Goal: Check status: Check status

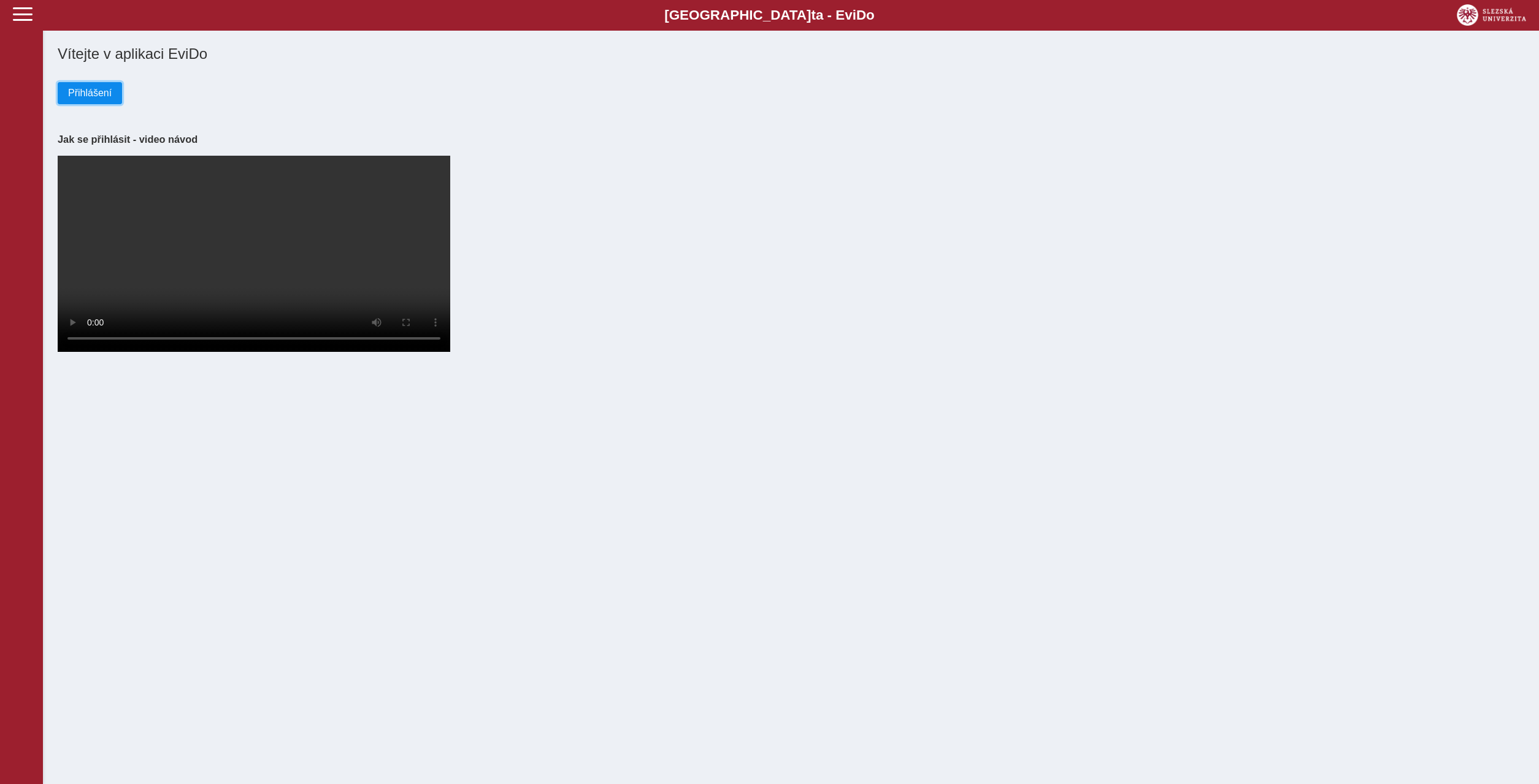
click at [104, 96] on span "Přihlášení" at bounding box center [90, 94] width 43 height 11
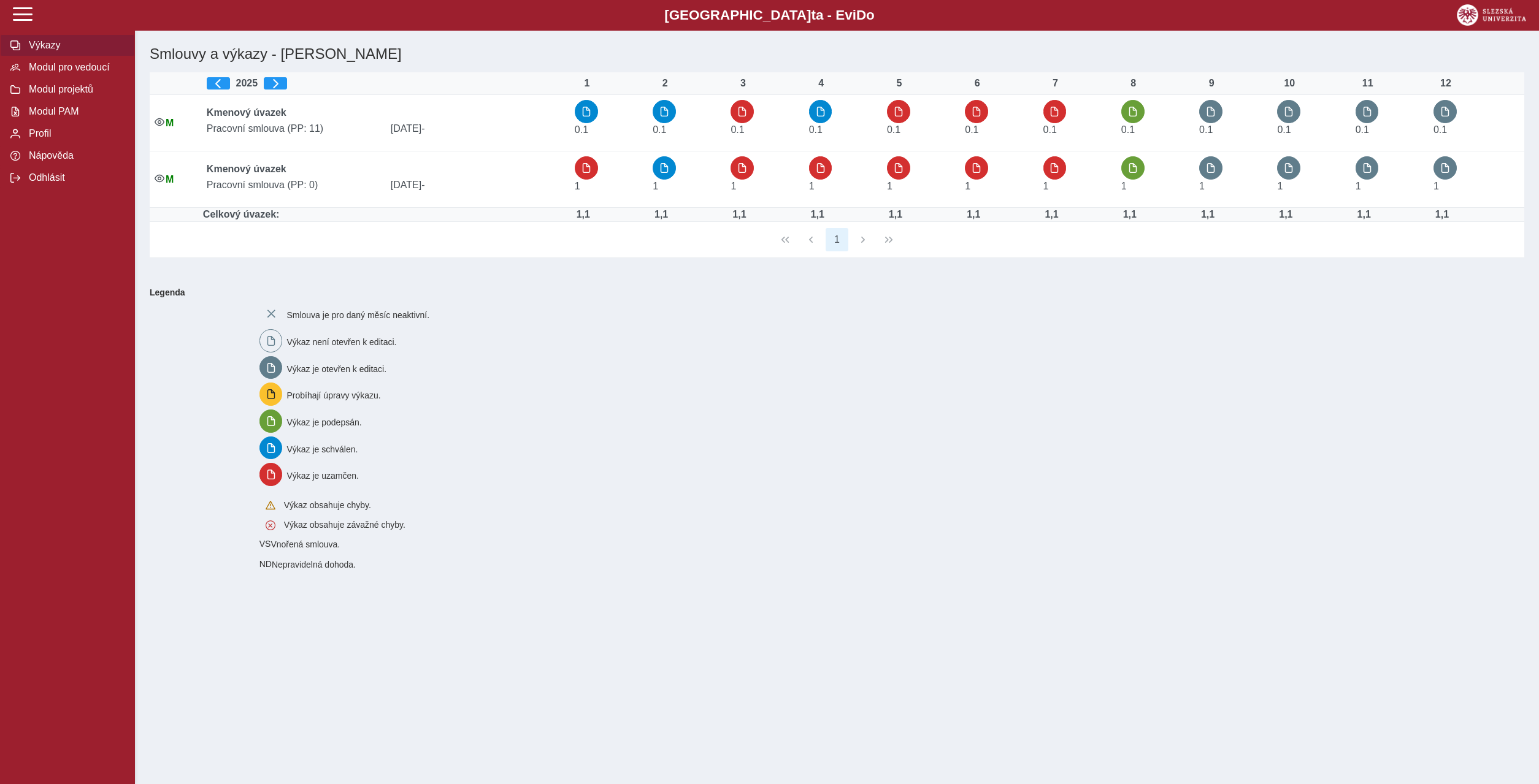
click at [45, 51] on span "Výkazy" at bounding box center [75, 46] width 99 height 11
click at [37, 51] on span "Výkazy" at bounding box center [75, 46] width 99 height 11
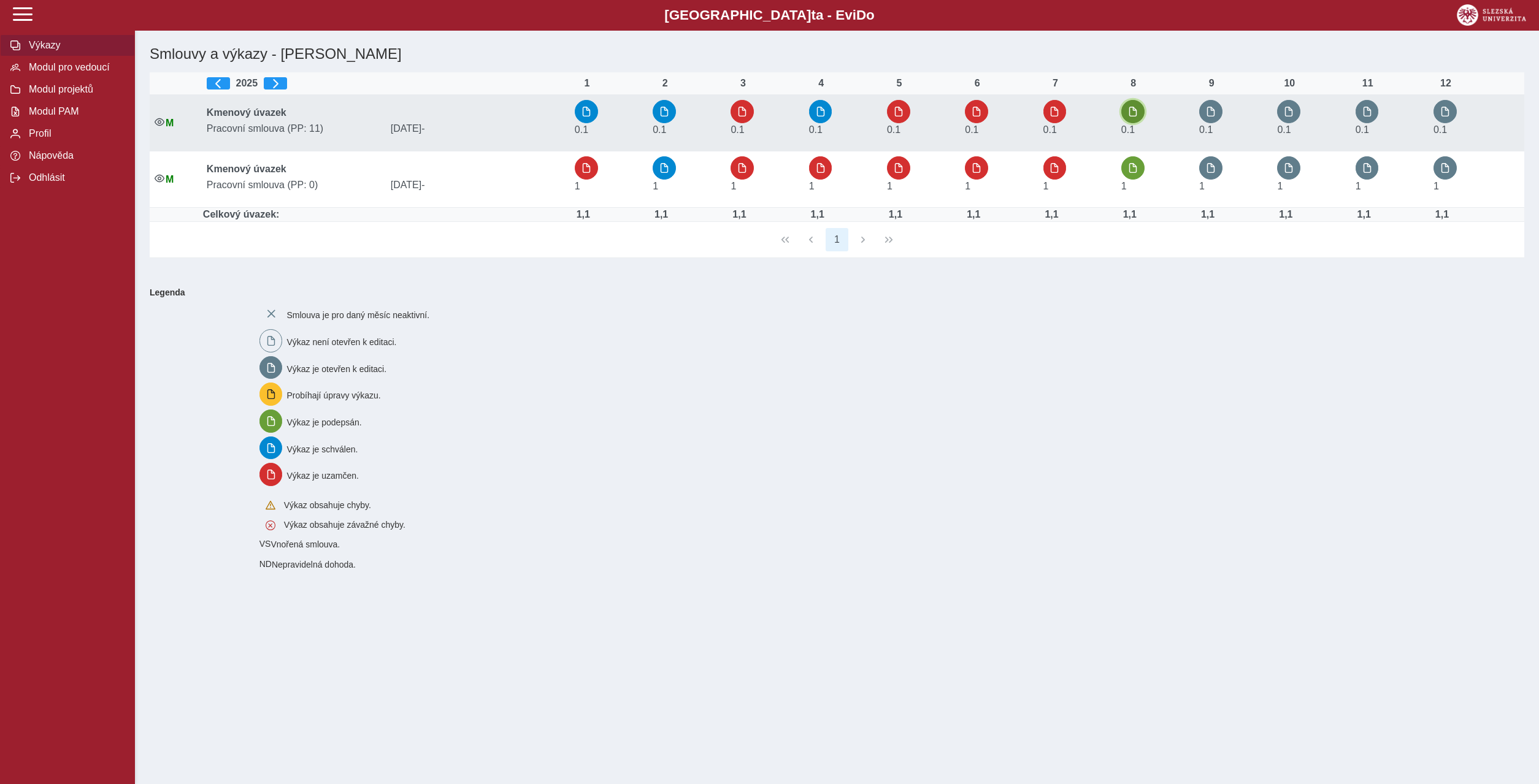
click at [1137, 109] on span "button" at bounding box center [1132, 111] width 9 height 9
